Goal: Information Seeking & Learning: Learn about a topic

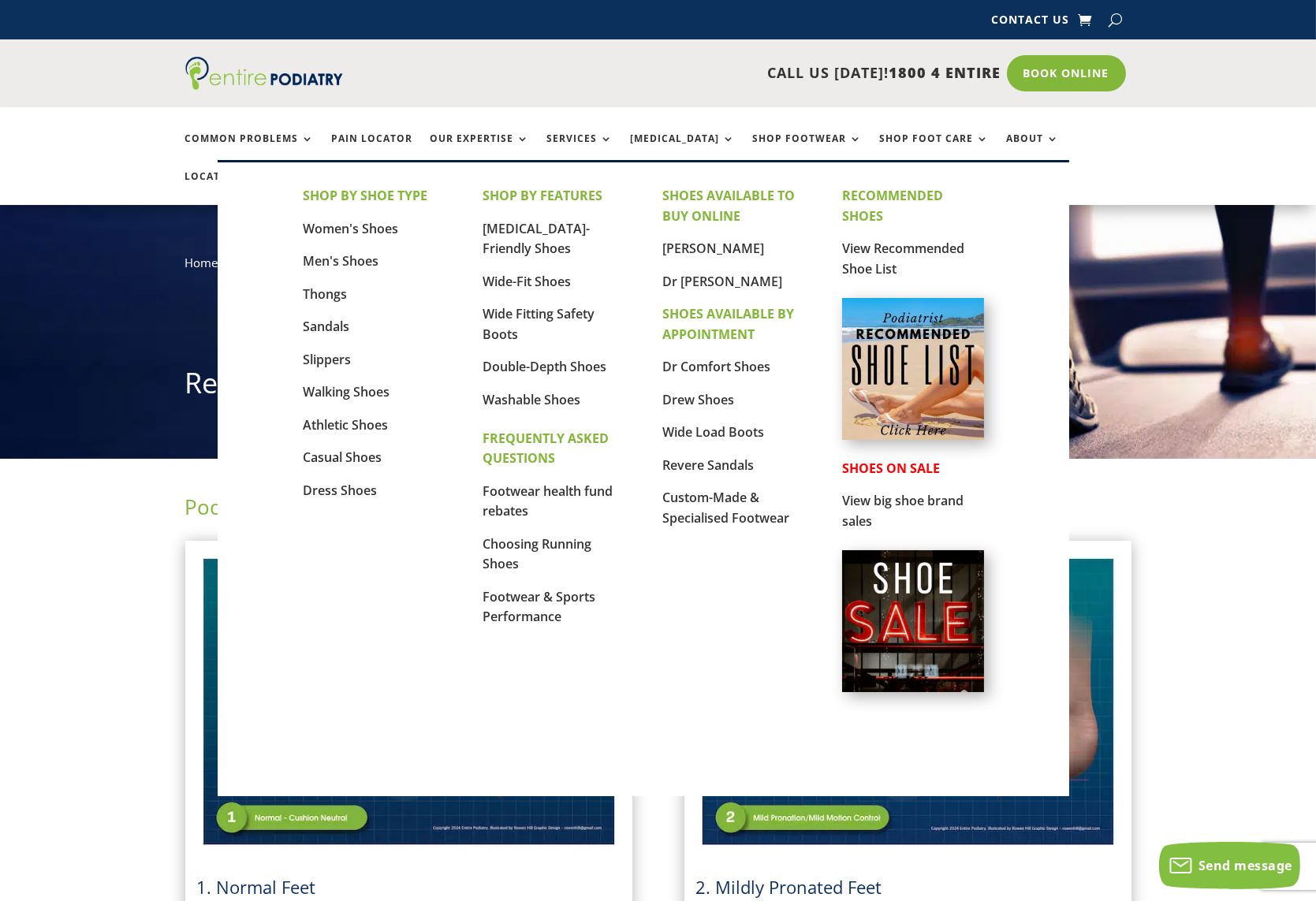
click at [898, 393] on img at bounding box center [913, 368] width 142 height 142
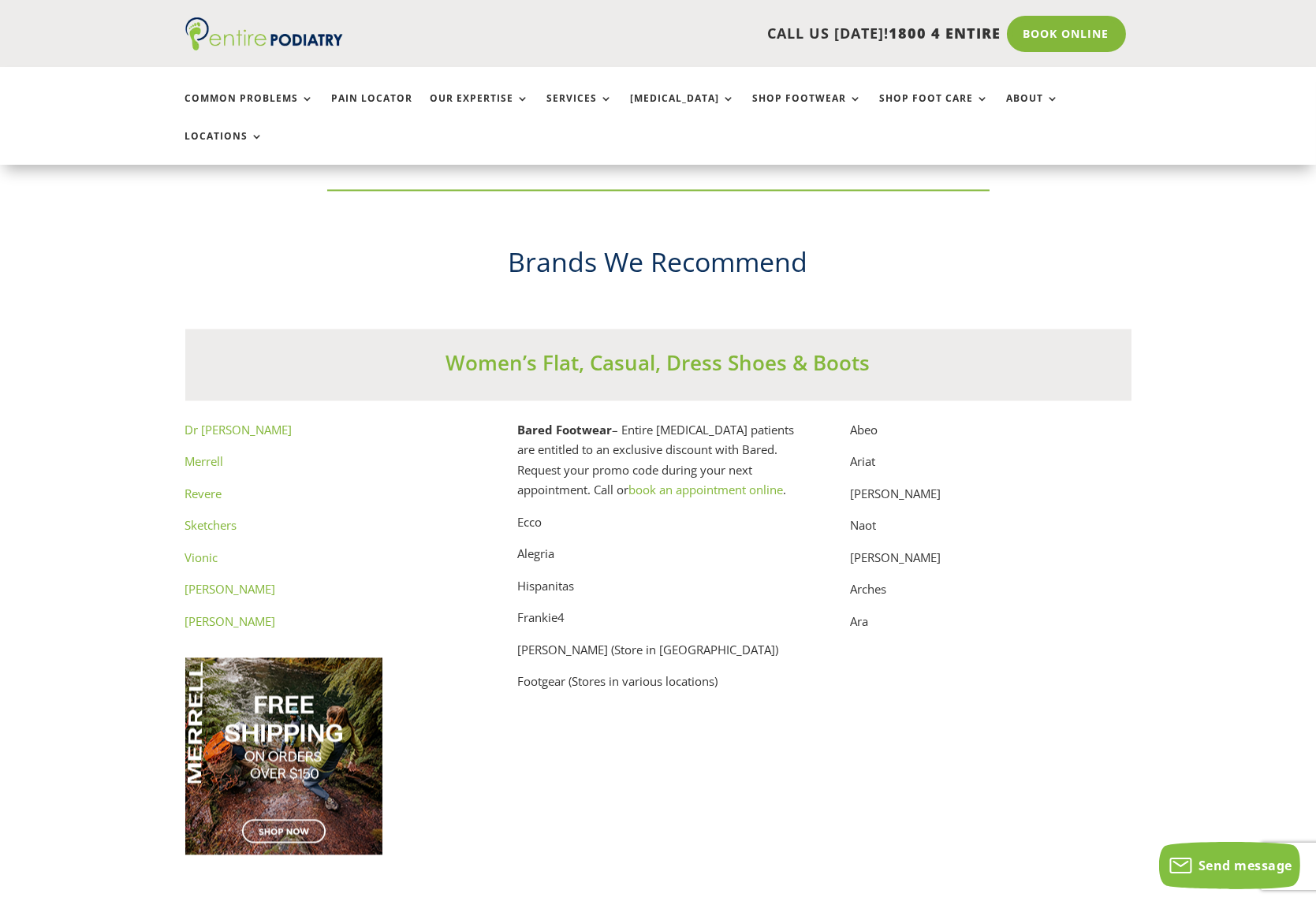
scroll to position [7880, 0]
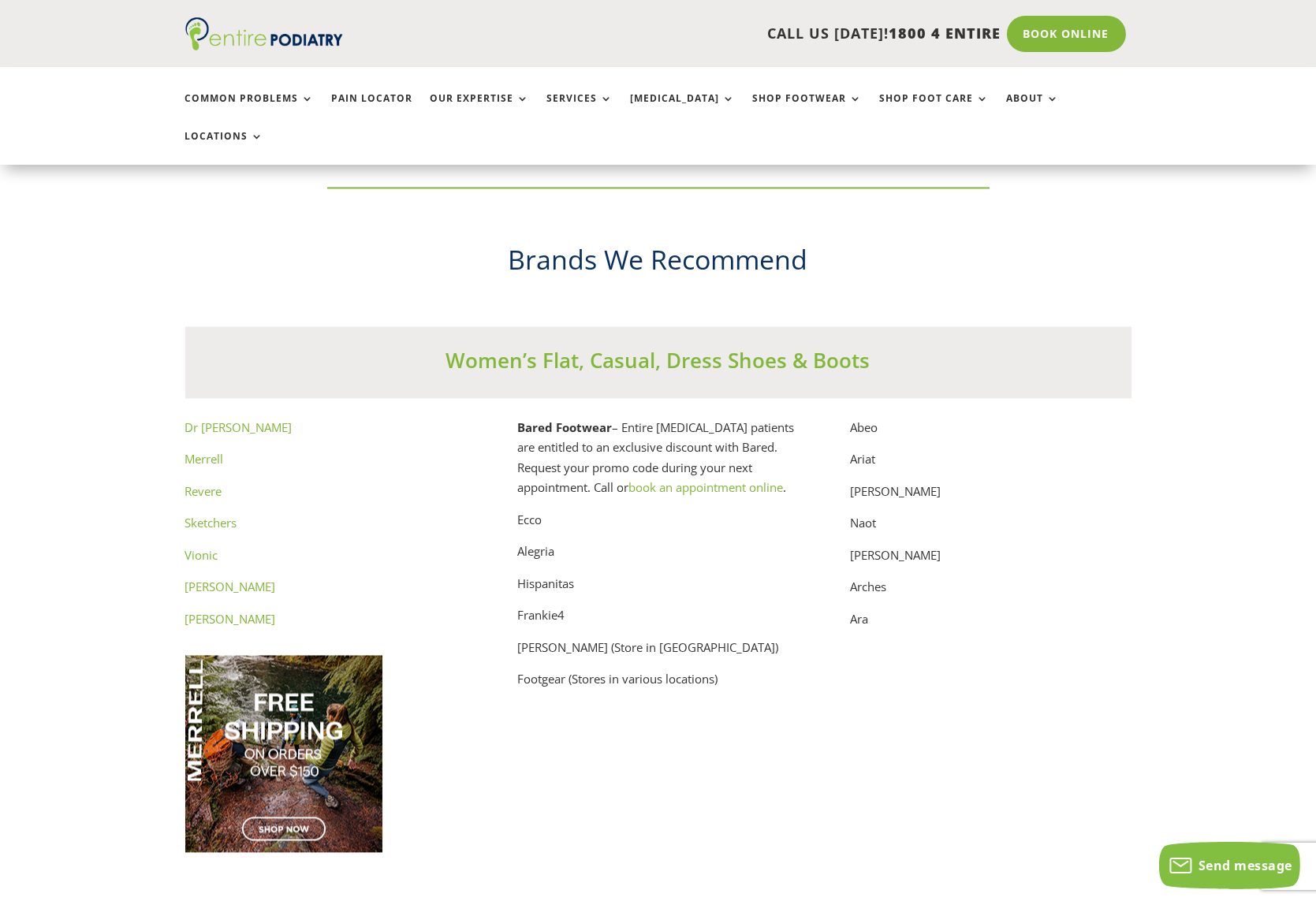
click at [200, 547] on link "Vionic" at bounding box center [202, 555] width 33 height 16
click at [208, 611] on link "Dr Martens" at bounding box center [231, 619] width 90 height 16
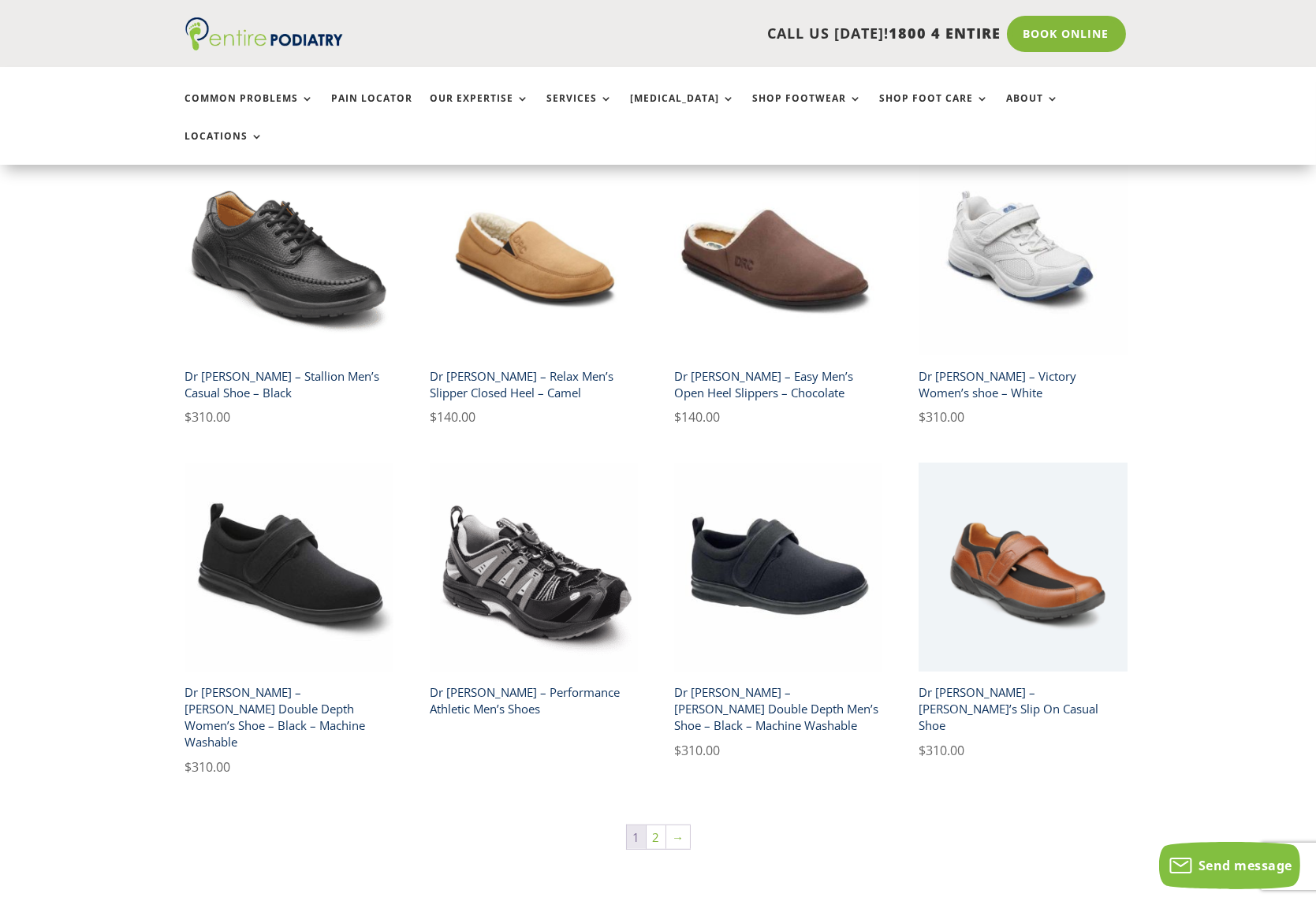
scroll to position [2395, 0]
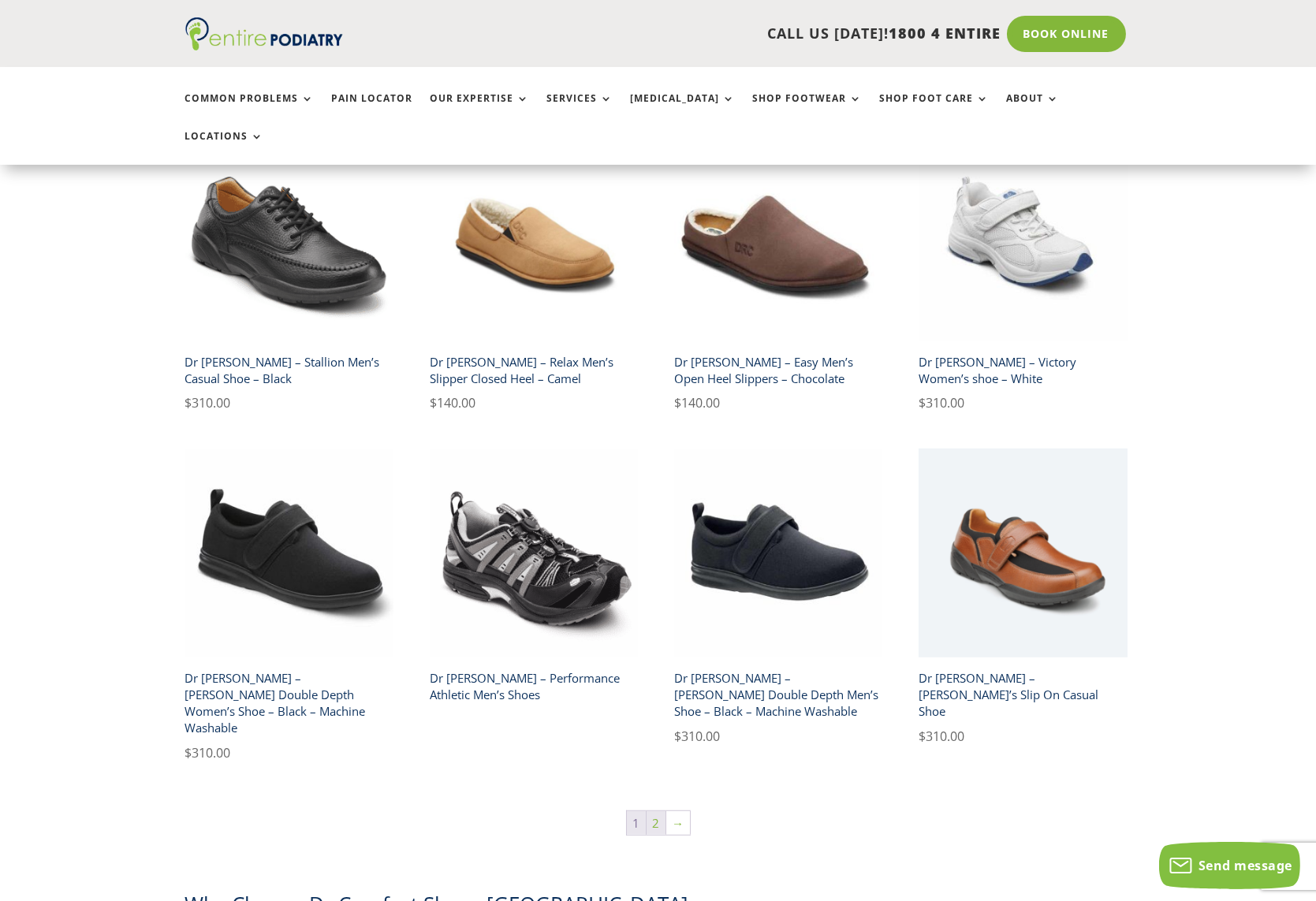
click at [655, 811] on link "2" at bounding box center [656, 823] width 19 height 24
